Goal: Check status: Check status

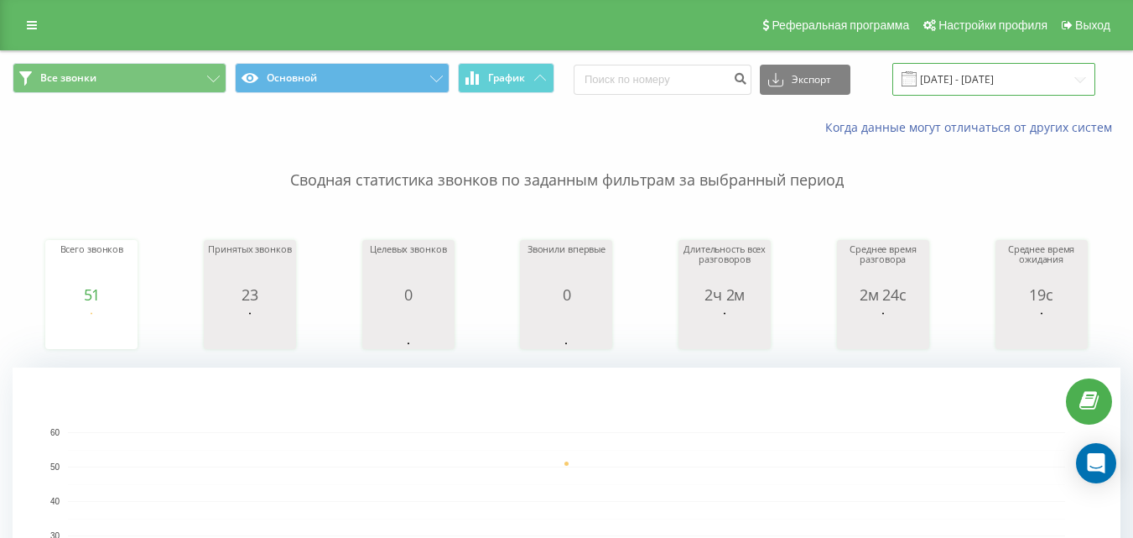
click at [960, 84] on input "[DATE] - [DATE]" at bounding box center [993, 79] width 203 height 33
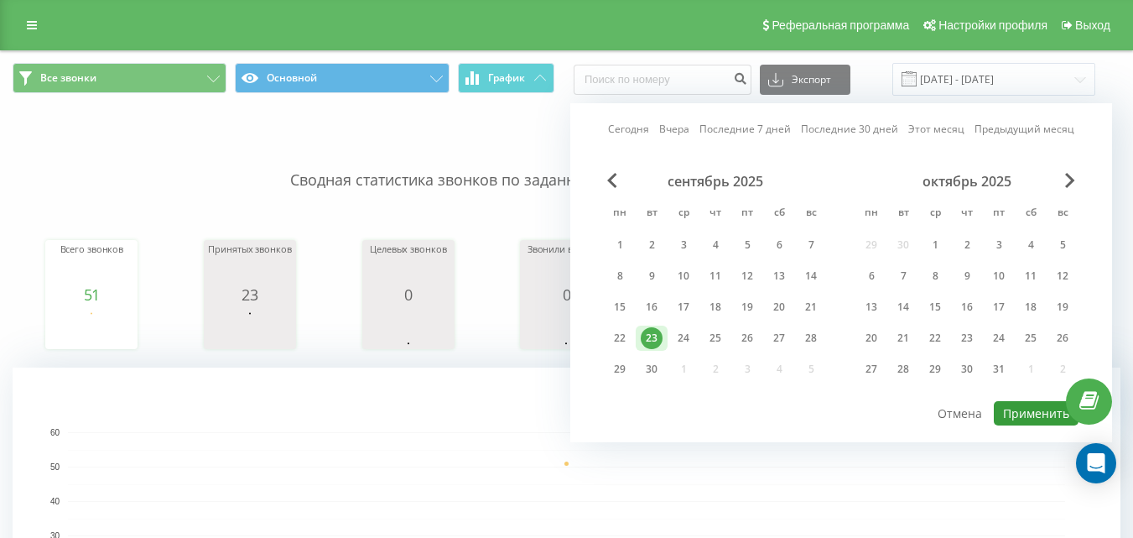
click at [1041, 416] on button "Применить" at bounding box center [1036, 413] width 85 height 24
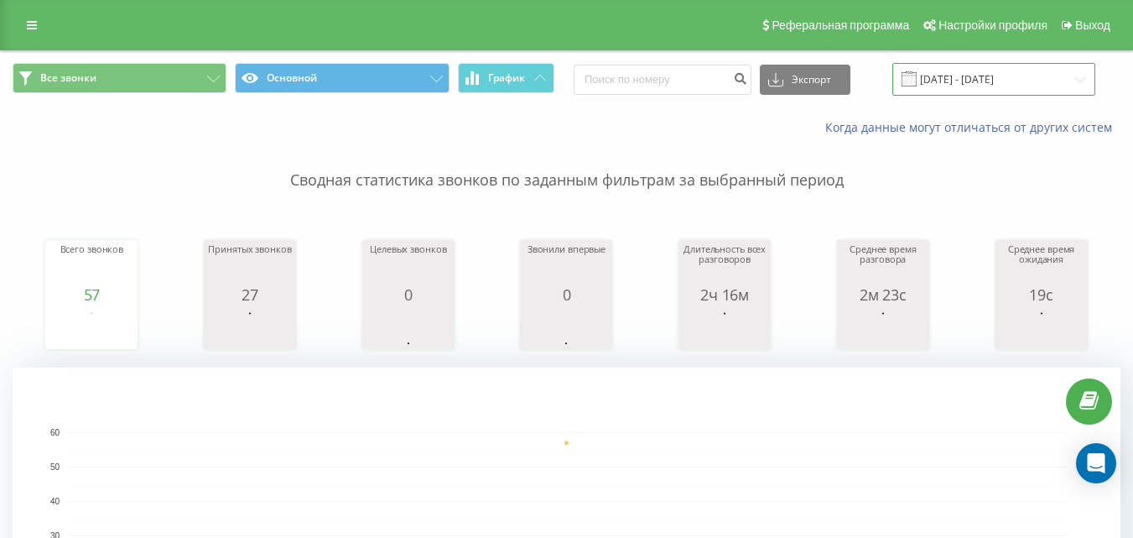
click at [953, 74] on input "[DATE] - [DATE]" at bounding box center [993, 79] width 203 height 33
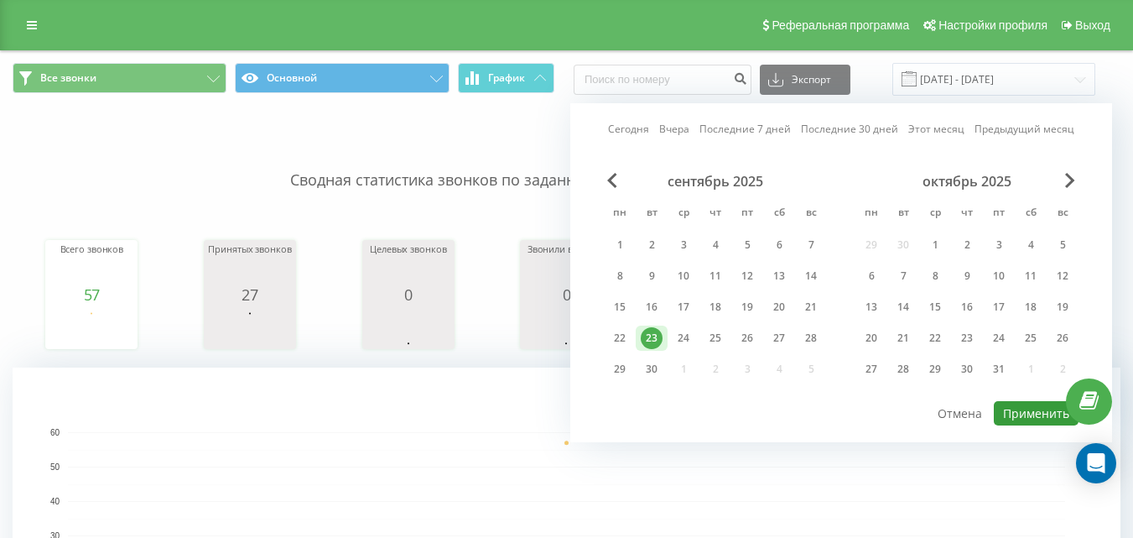
click at [1027, 409] on button "Применить" at bounding box center [1036, 413] width 85 height 24
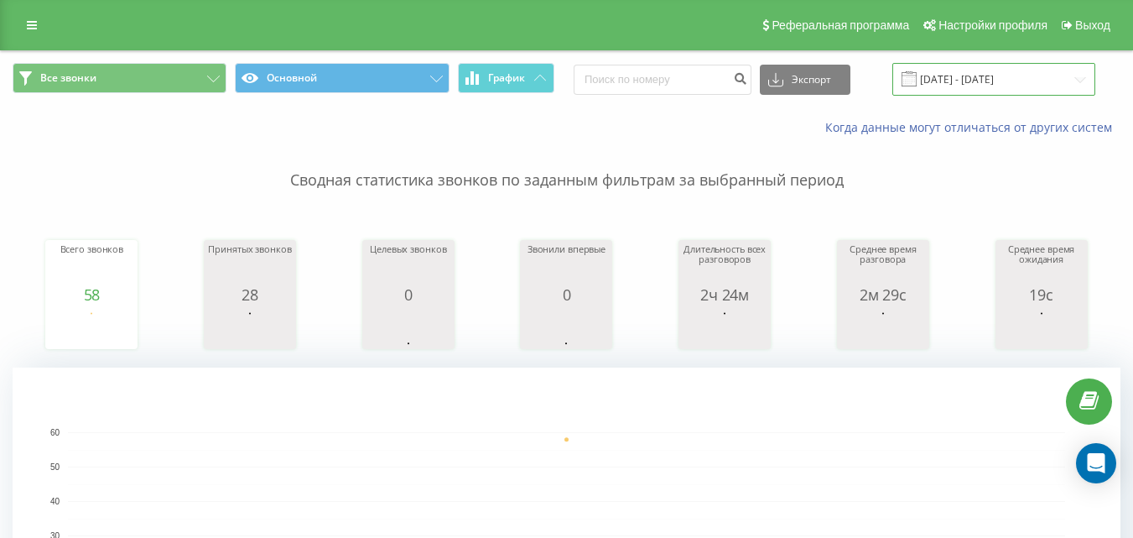
click at [944, 77] on input "[DATE] - [DATE]" at bounding box center [993, 79] width 203 height 33
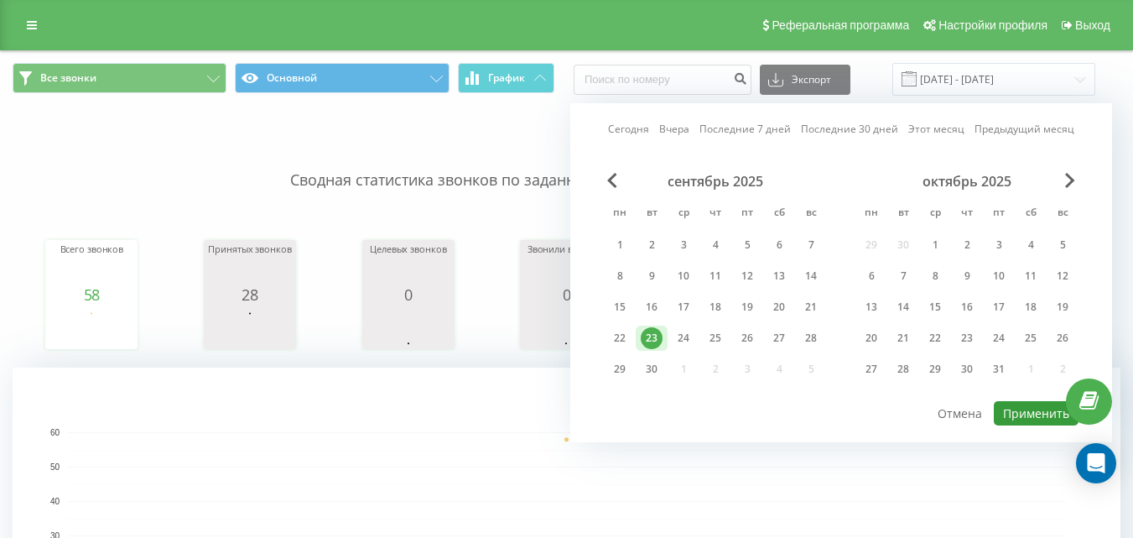
click at [1044, 415] on button "Применить" at bounding box center [1036, 413] width 85 height 24
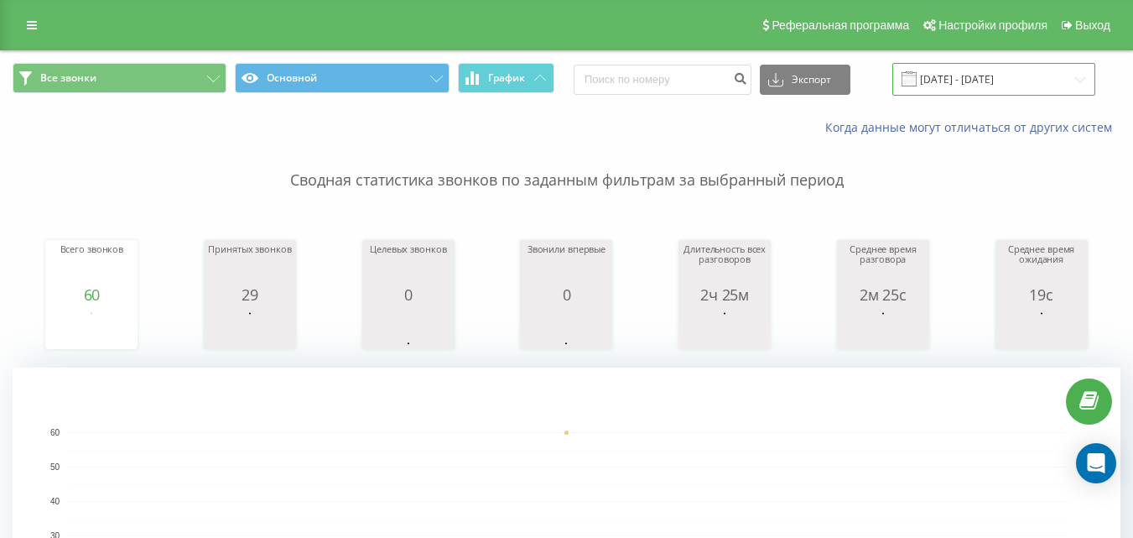
click at [948, 80] on input "[DATE] - [DATE]" at bounding box center [993, 79] width 203 height 33
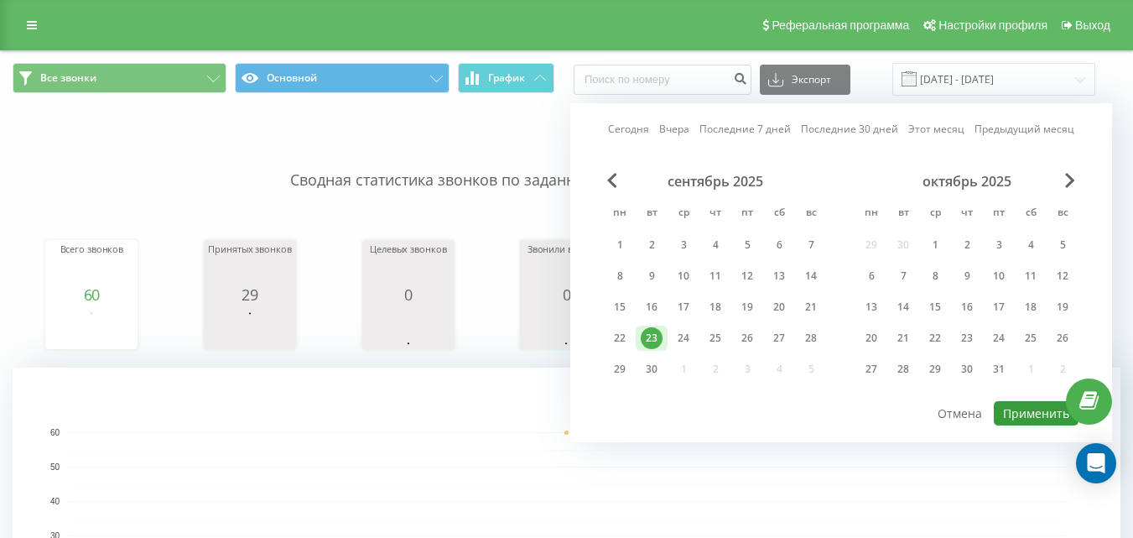
click at [1046, 408] on button "Применить" at bounding box center [1036, 413] width 85 height 24
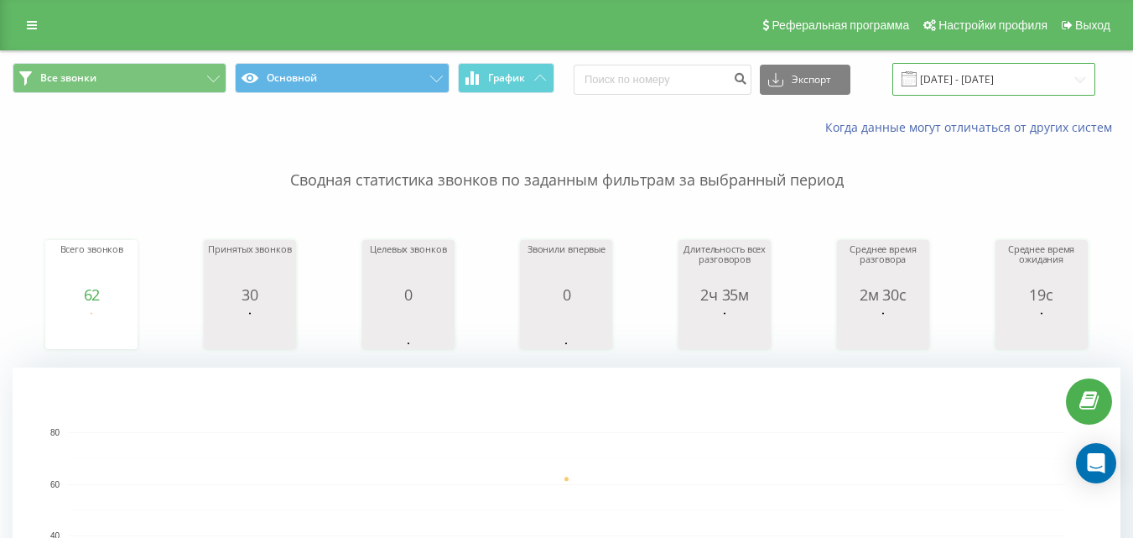
click at [942, 91] on input "[DATE] - [DATE]" at bounding box center [993, 79] width 203 height 33
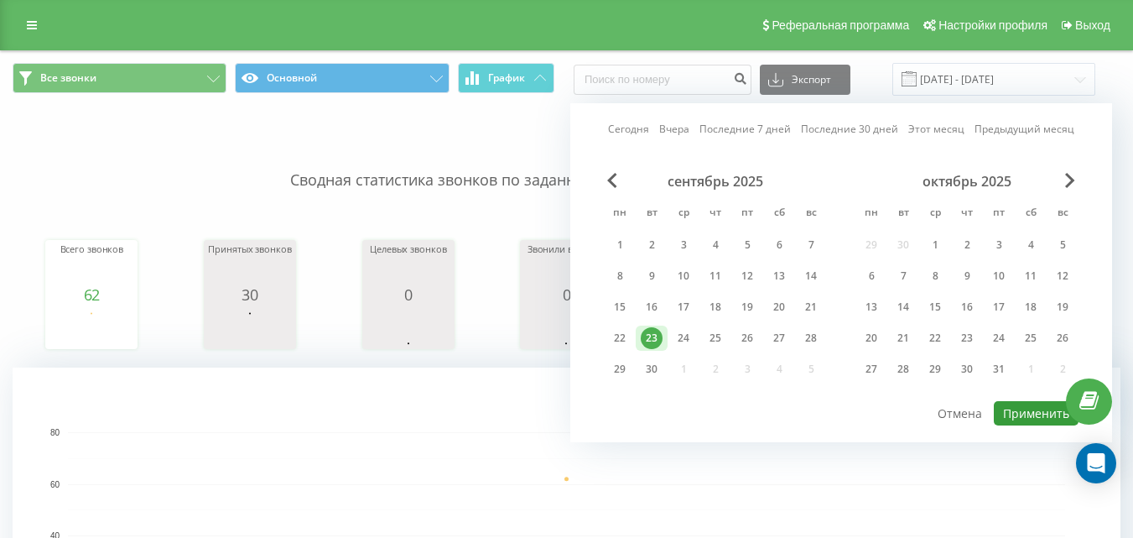
click at [1032, 404] on button "Применить" at bounding box center [1036, 413] width 85 height 24
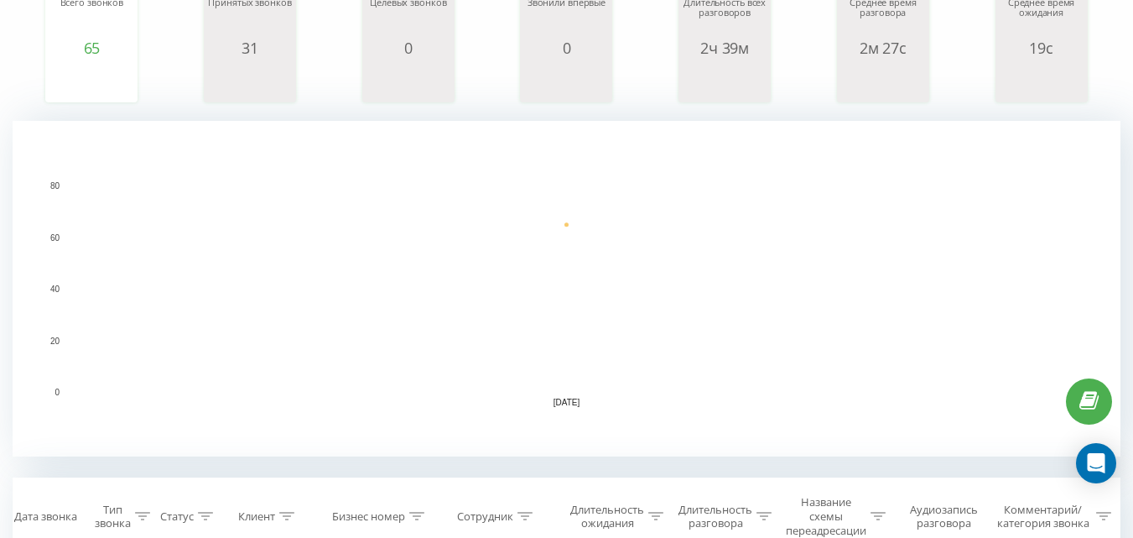
scroll to position [168, 0]
